Goal: Information Seeking & Learning: Understand process/instructions

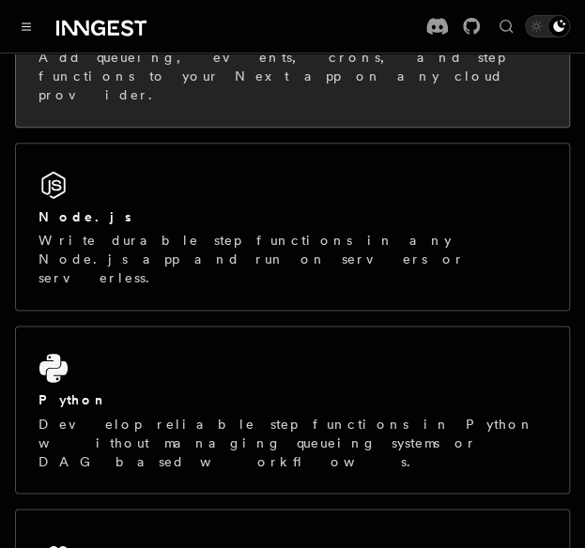
scroll to position [454, 0]
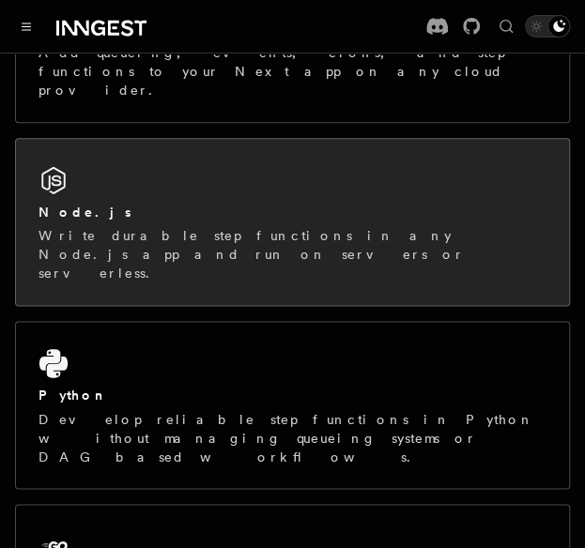
click at [126, 203] on div "Node.js" at bounding box center [292, 213] width 508 height 20
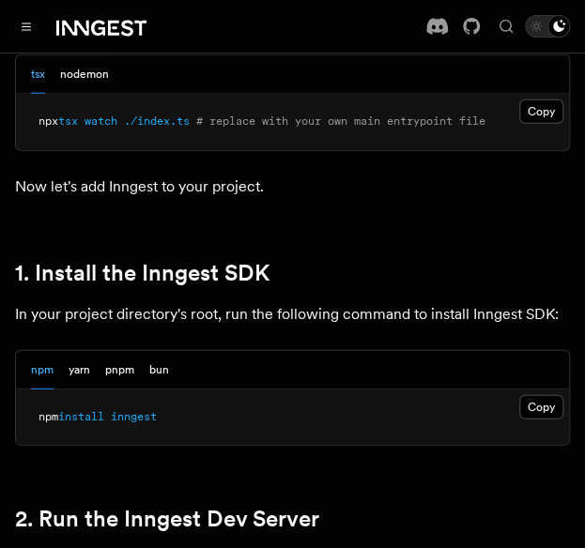
scroll to position [1091, 0]
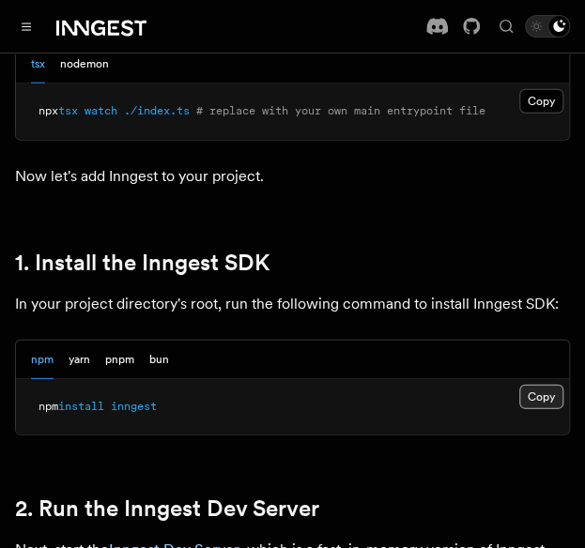
click at [550, 399] on button "Copy Copied" at bounding box center [541, 397] width 44 height 24
click at [529, 400] on button "Copy Copied" at bounding box center [541, 397] width 44 height 24
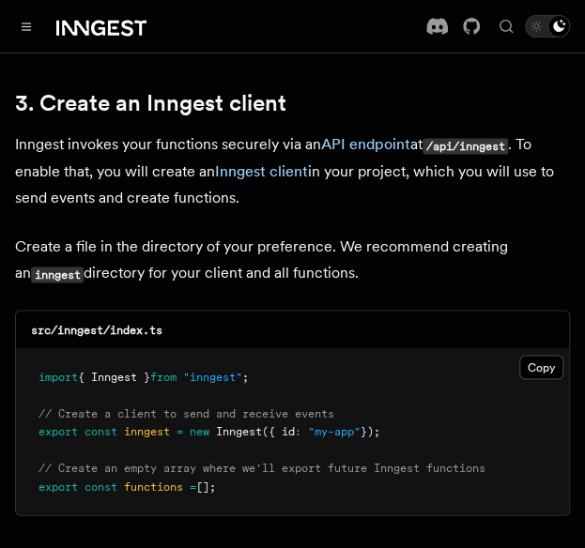
scroll to position [2355, 0]
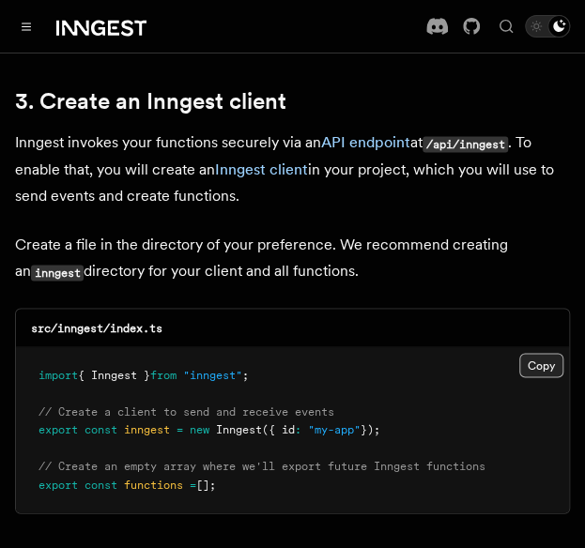
click at [530, 353] on button "Copy Copied" at bounding box center [541, 365] width 44 height 24
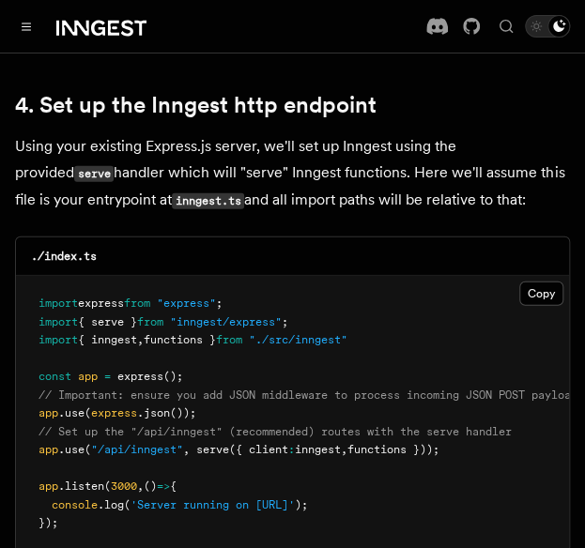
scroll to position [2835, 0]
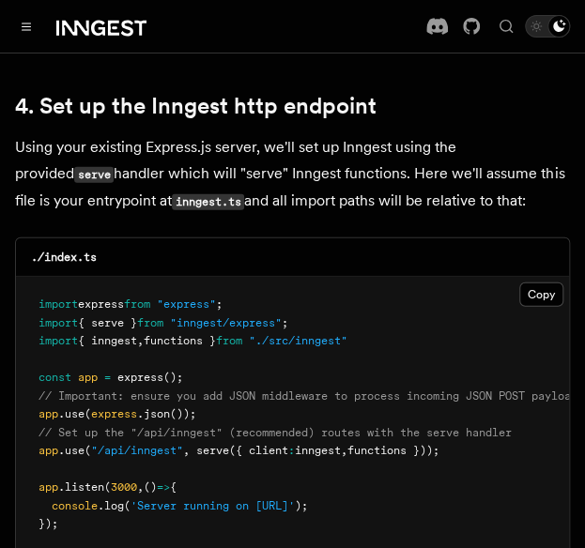
click at [150, 444] on span ""/api/inngest"" at bounding box center [137, 450] width 92 height 13
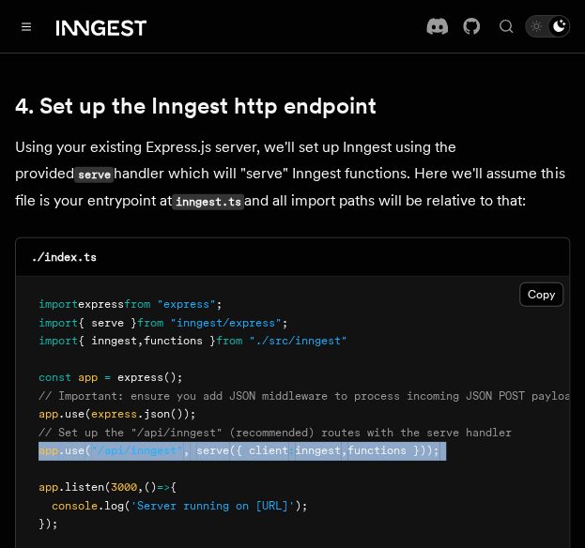
click at [150, 444] on span ""/api/inngest"" at bounding box center [137, 450] width 92 height 13
copy code "app .use ( "/api/inngest" , serve ({ client : inngest , functions }));"
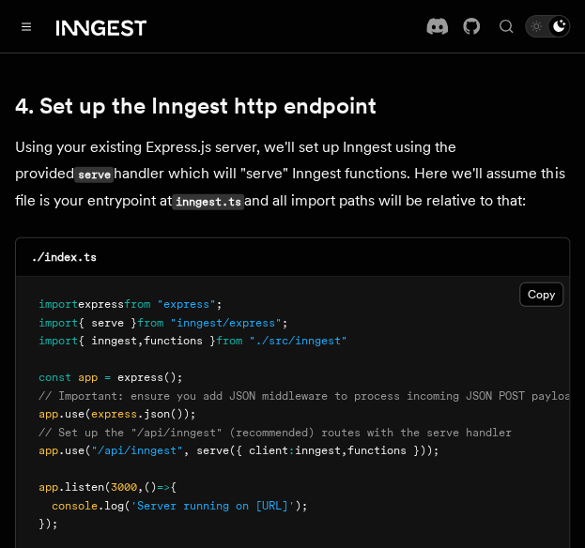
click at [190, 316] on span ""inngest/express"" at bounding box center [226, 322] width 112 height 13
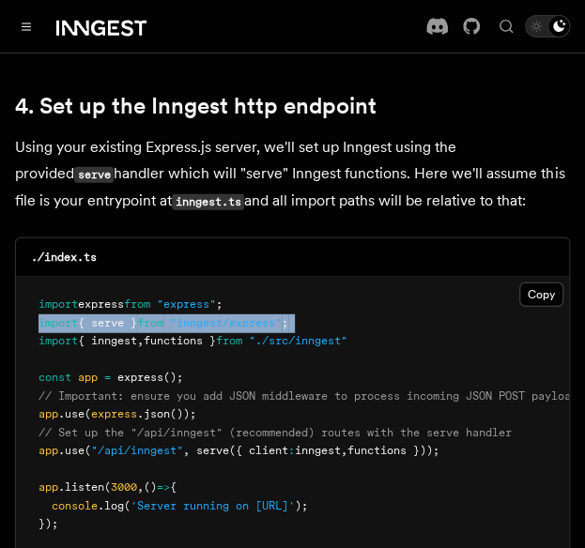
click at [190, 316] on span ""inngest/express"" at bounding box center [226, 322] width 112 height 13
copy code "import { serve } from "inngest/express" ;"
